Goal: Find specific page/section: Find specific page/section

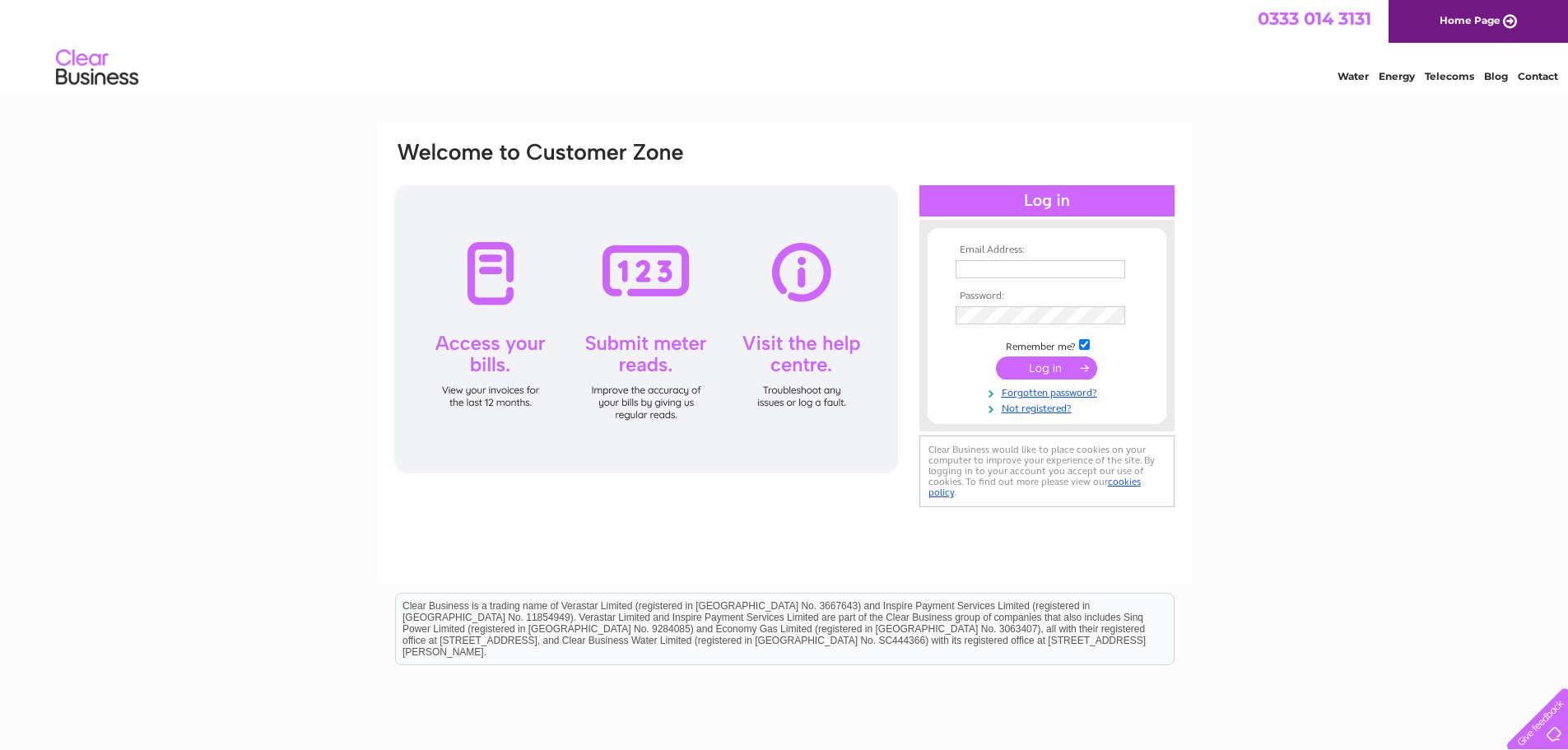
type input "accounts@arahygiene.com"
click at [1055, 368] on input "submit" at bounding box center [1046, 368] width 101 height 23
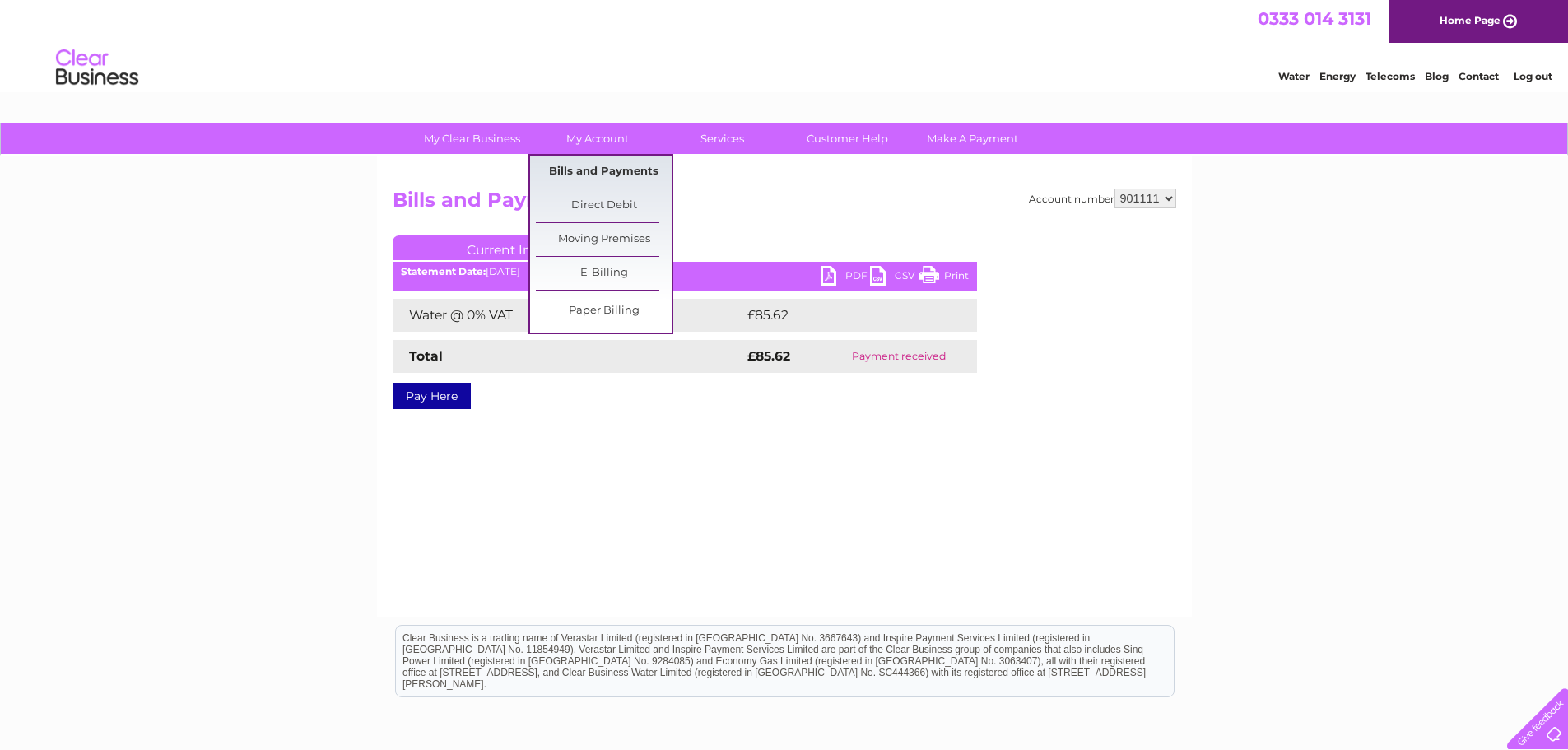
click at [588, 174] on link "Bills and Payments" at bounding box center [604, 172] width 136 height 33
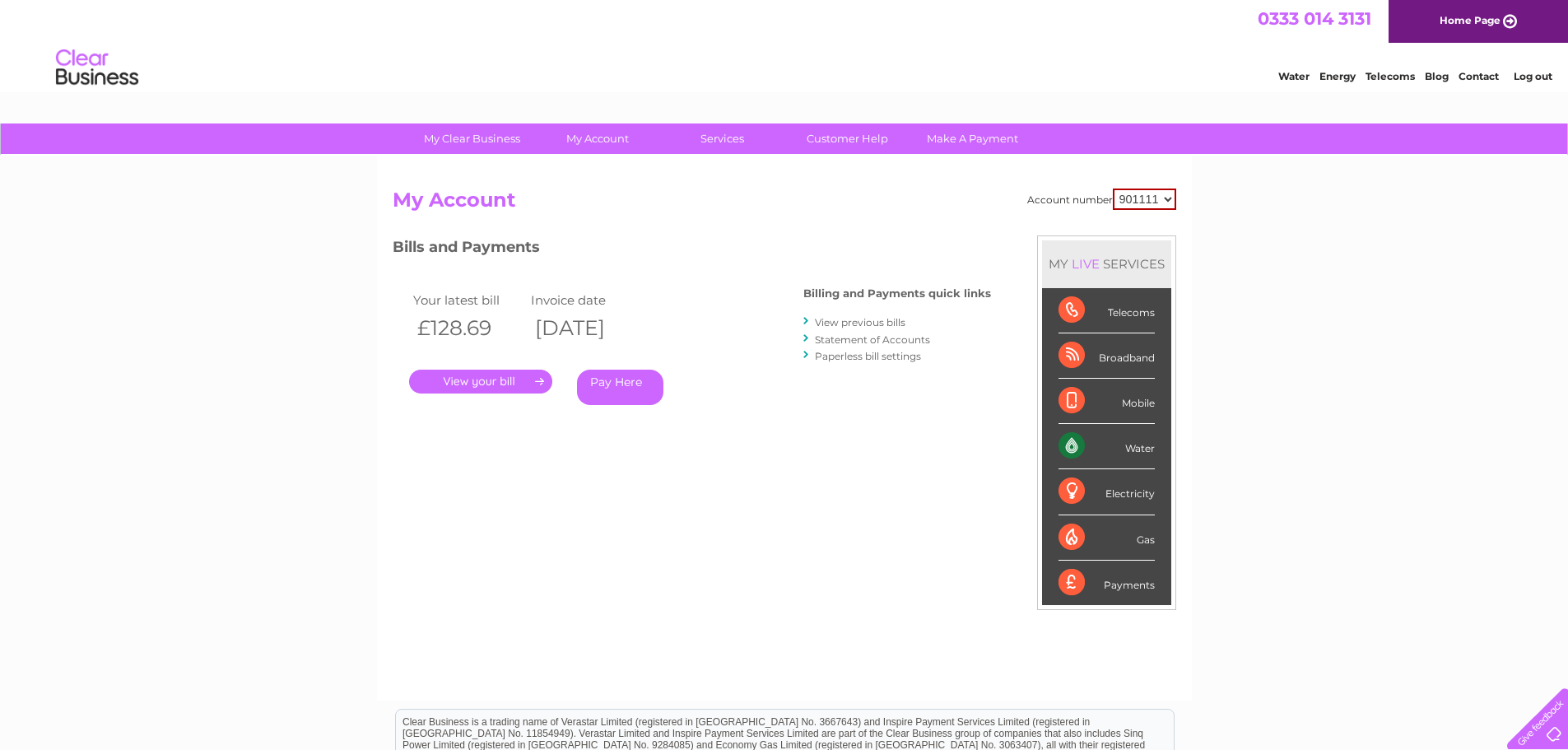
click at [447, 381] on link "." at bounding box center [481, 381] width 143 height 24
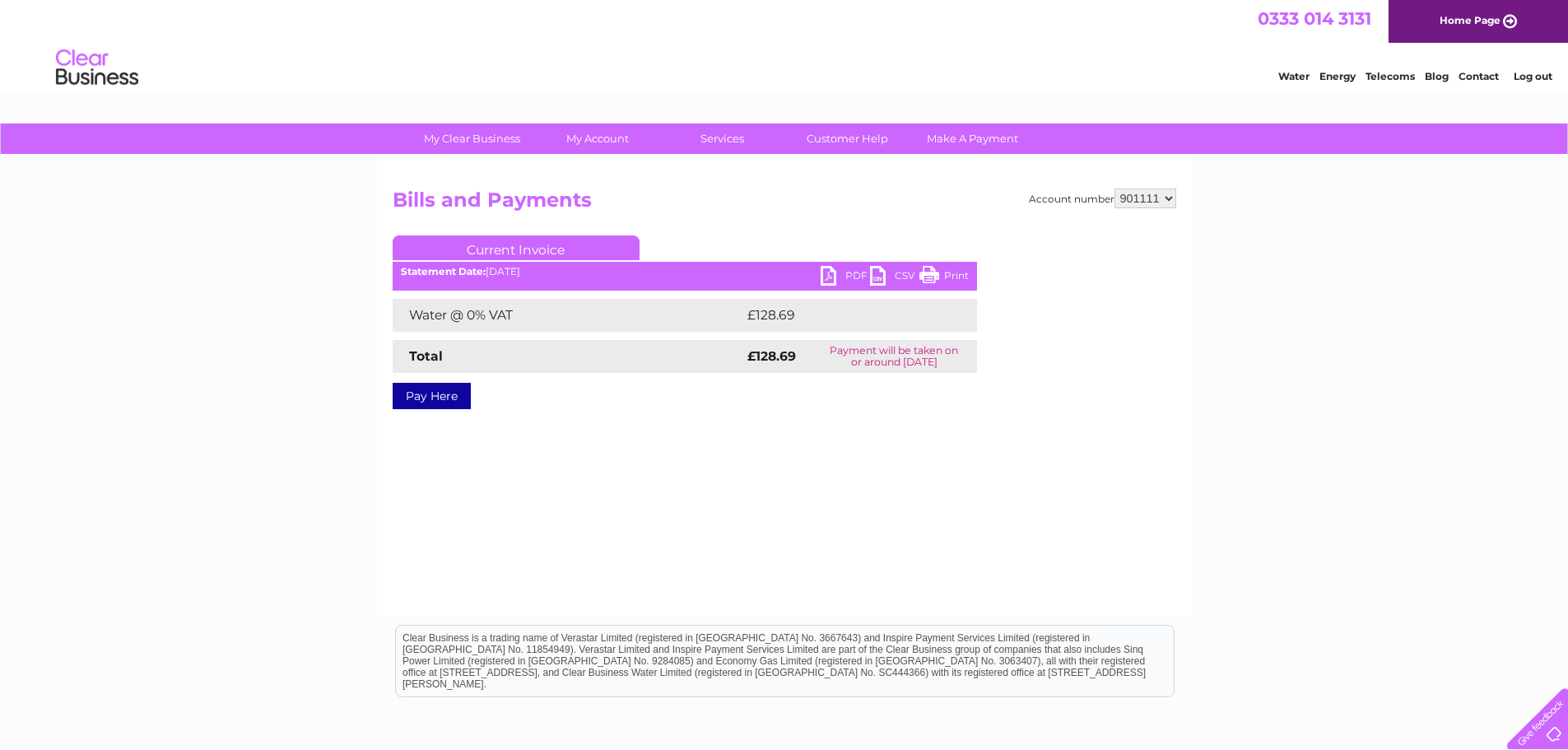
click at [953, 276] on link "Print" at bounding box center [943, 277] width 49 height 24
click at [832, 265] on ul "Current Invoice" at bounding box center [685, 251] width 584 height 30
click at [850, 275] on link "PDF" at bounding box center [845, 277] width 49 height 24
